Goal: Task Accomplishment & Management: Manage account settings

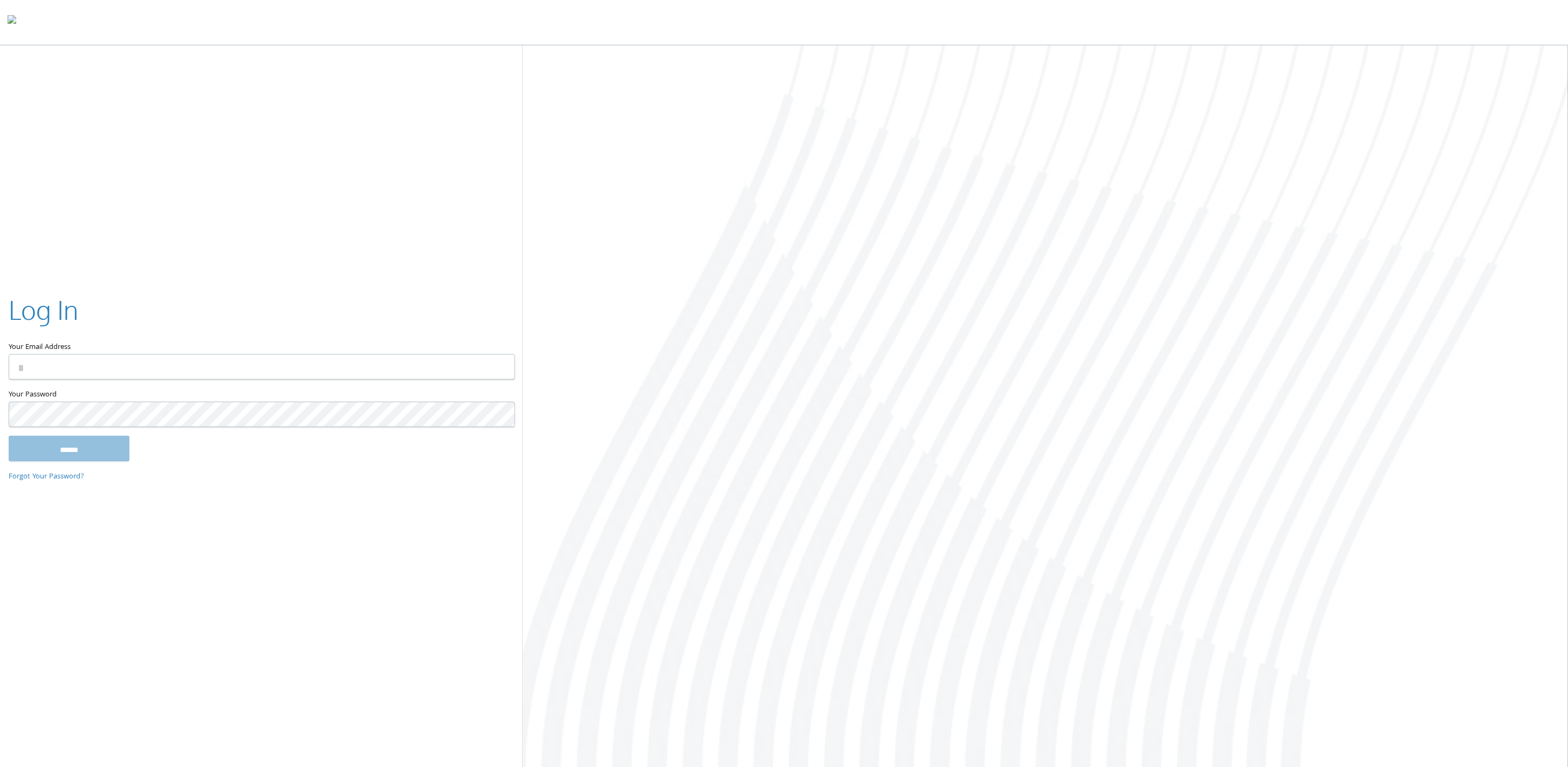
paste input "**********"
type input "**********"
click at [26, 457] on input "******" at bounding box center [69, 448] width 121 height 26
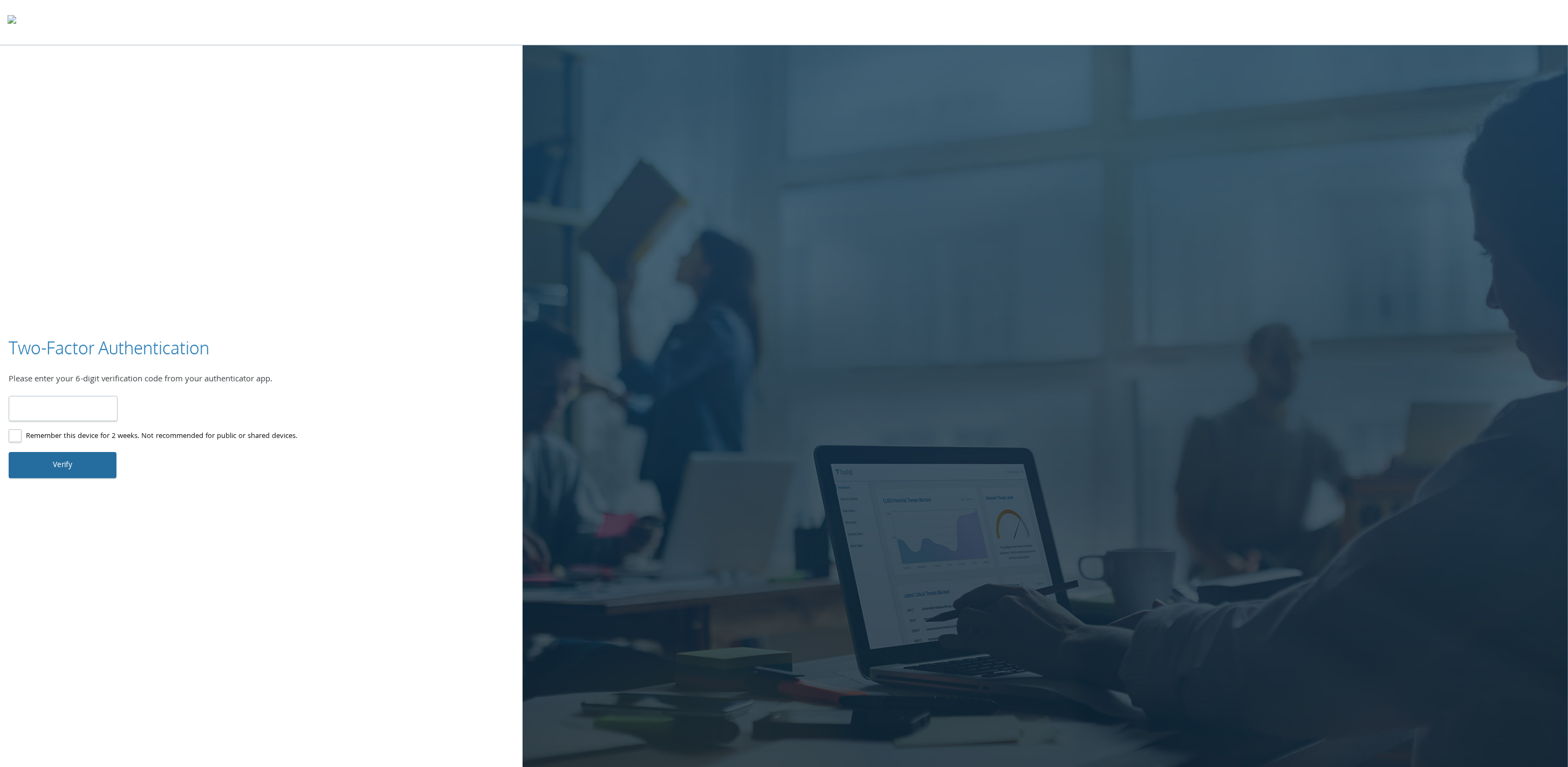
type input "******"
